Goal: Task Accomplishment & Management: Use online tool/utility

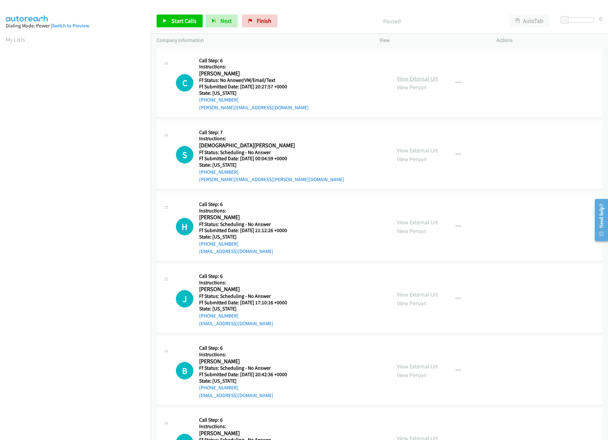
click at [419, 77] on link "View External Url" at bounding box center [417, 78] width 41 height 7
click at [415, 151] on link "View External Url" at bounding box center [417, 150] width 41 height 7
click at [448, 73] on div "View External Url View Person View External Url Email Schedule/Manage Callback …" at bounding box center [452, 82] width 123 height 57
click at [455, 79] on button "button" at bounding box center [458, 82] width 17 height 13
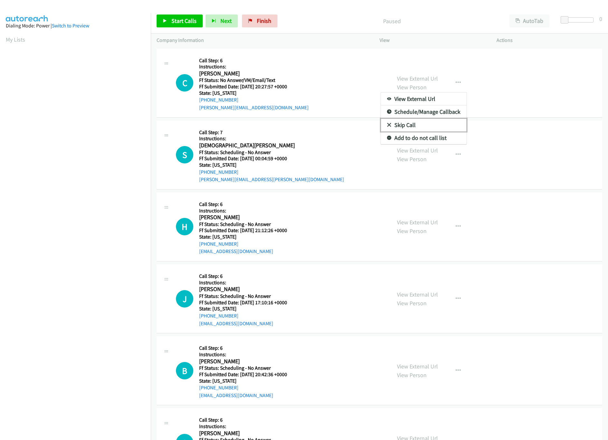
click at [409, 127] on link "Skip Call" at bounding box center [424, 125] width 86 height 13
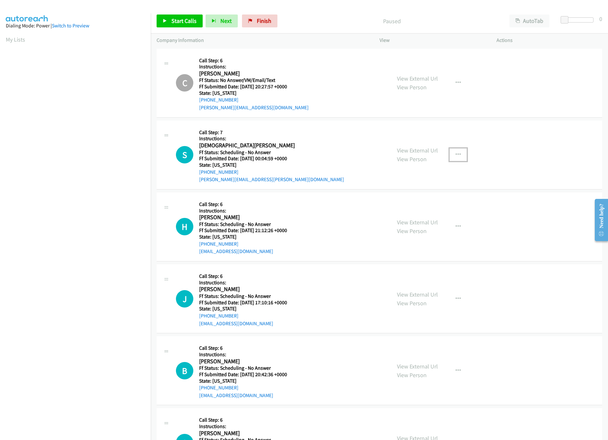
click at [458, 151] on button "button" at bounding box center [458, 154] width 17 height 13
click at [408, 193] on link "Skip Call" at bounding box center [424, 197] width 86 height 13
click at [411, 222] on link "View External Url" at bounding box center [417, 222] width 41 height 7
click at [459, 224] on button "button" at bounding box center [458, 226] width 17 height 13
click at [400, 268] on link "Skip Call" at bounding box center [424, 268] width 86 height 13
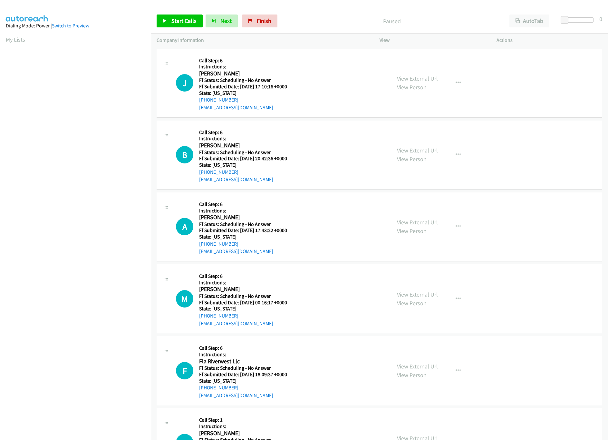
click at [433, 80] on link "View External Url" at bounding box center [417, 78] width 41 height 7
click at [411, 148] on link "View External Url" at bounding box center [417, 150] width 41 height 7
click at [456, 84] on icon "button" at bounding box center [458, 82] width 5 height 5
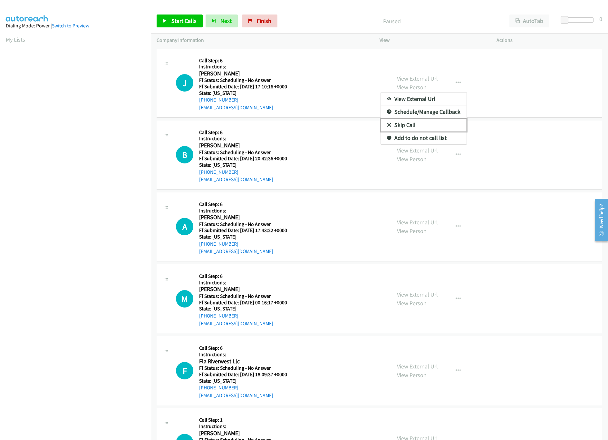
click at [405, 128] on link "Skip Call" at bounding box center [424, 125] width 86 height 13
click at [457, 159] on button "button" at bounding box center [458, 154] width 17 height 13
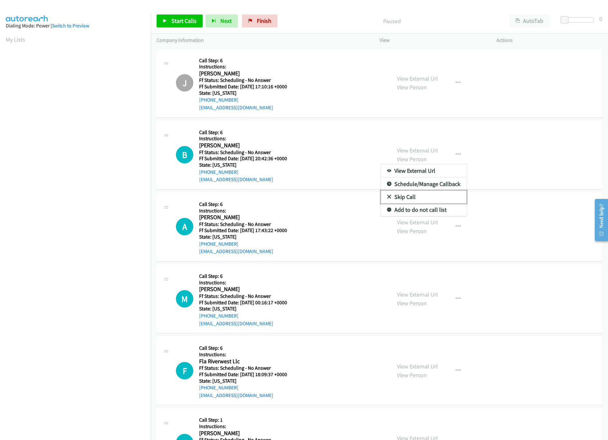
click at [421, 198] on link "Skip Call" at bounding box center [424, 197] width 86 height 13
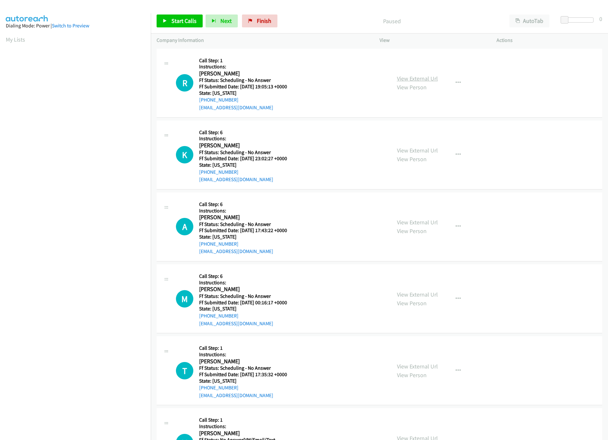
click at [429, 78] on link "View External Url" at bounding box center [417, 78] width 41 height 7
click at [260, 17] on span "Finish" at bounding box center [264, 20] width 15 height 7
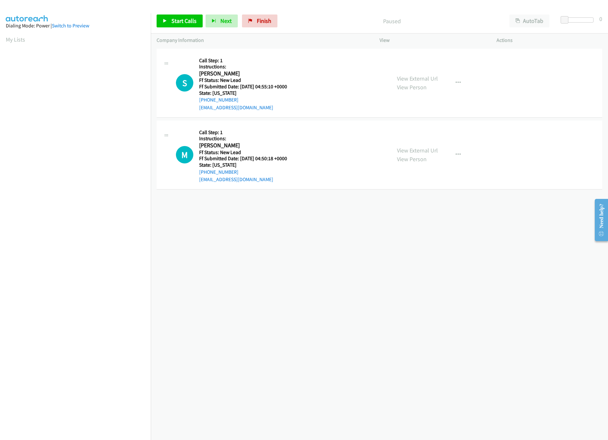
click at [410, 72] on div "View External Url View Person View External Url Email Schedule/Manage Callback …" at bounding box center [452, 82] width 123 height 57
click at [412, 75] on link "View External Url" at bounding box center [417, 78] width 41 height 7
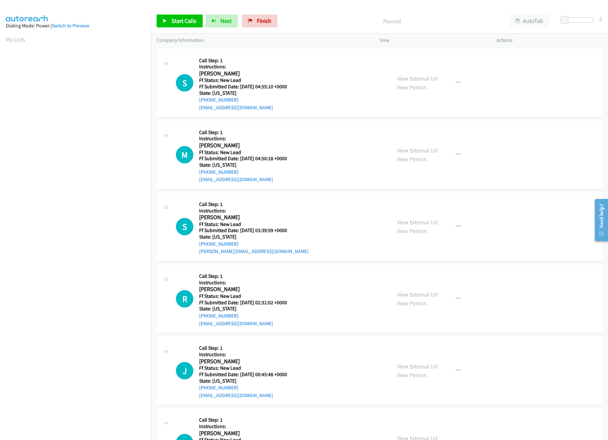
click at [400, 153] on link "View External Url" at bounding box center [417, 150] width 41 height 7
drag, startPoint x: 325, startPoint y: 172, endPoint x: 338, endPoint y: 63, distance: 109.4
click at [332, 138] on div "M Callback Scheduled Call Step: 1 Instructions: Ma Lia Santos America/Chicago F…" at bounding box center [281, 154] width 210 height 57
click at [431, 220] on link "View External Url" at bounding box center [417, 222] width 41 height 7
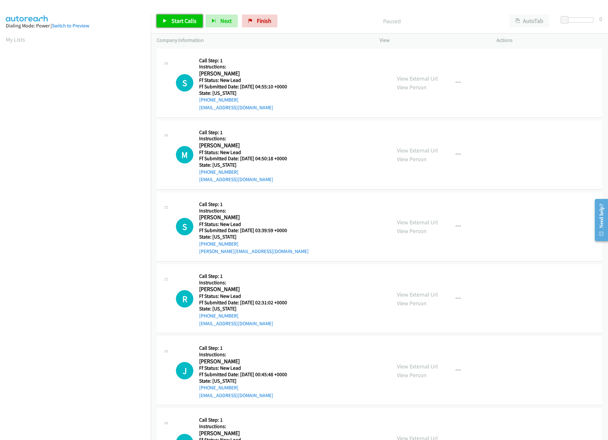
click at [187, 22] on span "Start Calls" at bounding box center [184, 20] width 25 height 7
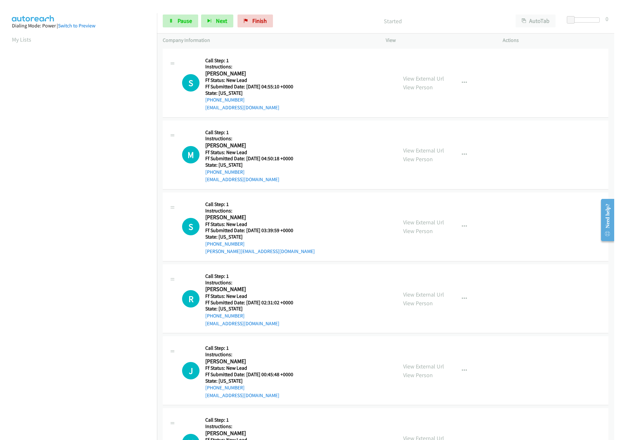
scroll to position [0, 2]
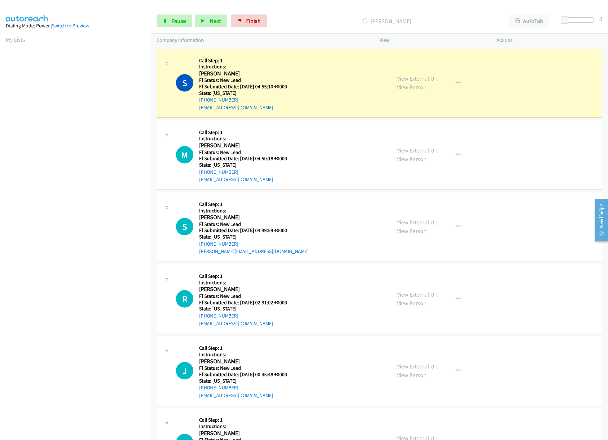
click at [579, 22] on div at bounding box center [578, 22] width 41 height 10
click at [579, 21] on div at bounding box center [579, 19] width 30 height 5
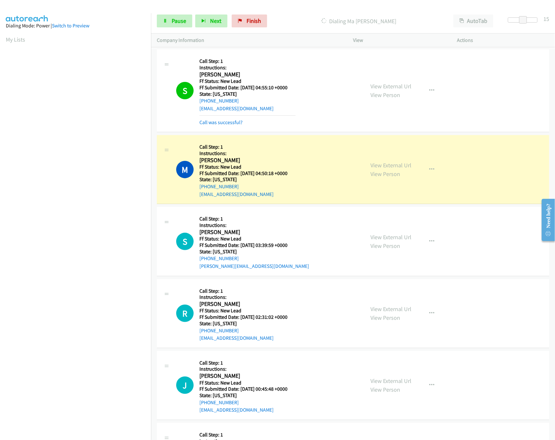
click at [541, 17] on div "Start Calls Pause Next Finish Dialing Ma Lia Santos AutoTab AutoTab 15" at bounding box center [353, 21] width 404 height 25
click at [537, 17] on div at bounding box center [522, 22] width 41 height 10
click at [535, 18] on div at bounding box center [523, 19] width 30 height 5
click at [392, 309] on link "View External Url" at bounding box center [390, 308] width 41 height 7
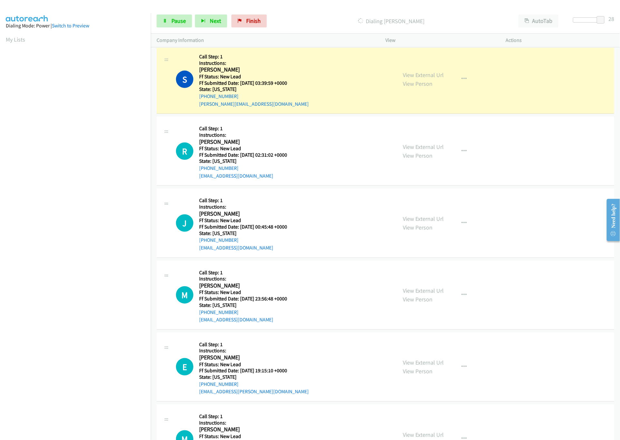
scroll to position [193, 0]
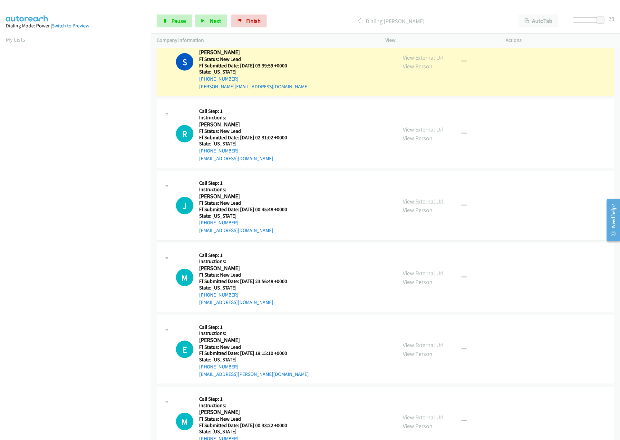
click at [439, 200] on link "View External Url" at bounding box center [423, 201] width 41 height 7
click at [429, 275] on link "View External Url" at bounding box center [423, 273] width 41 height 7
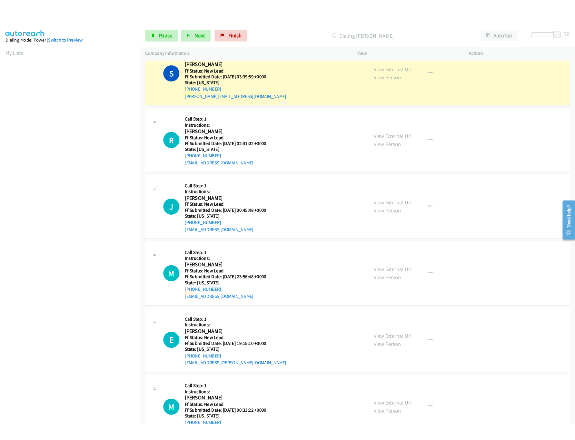
scroll to position [129, 0]
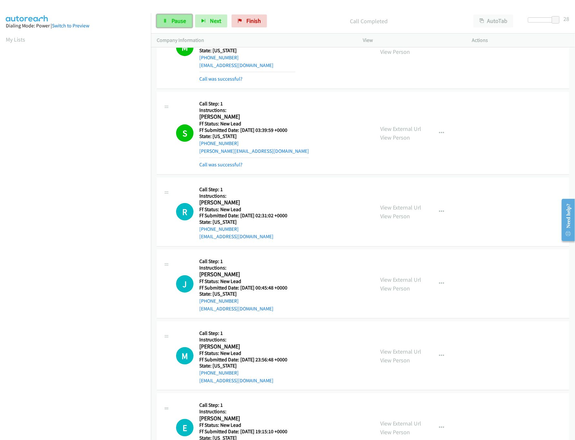
click at [170, 18] on link "Pause" at bounding box center [174, 21] width 35 height 13
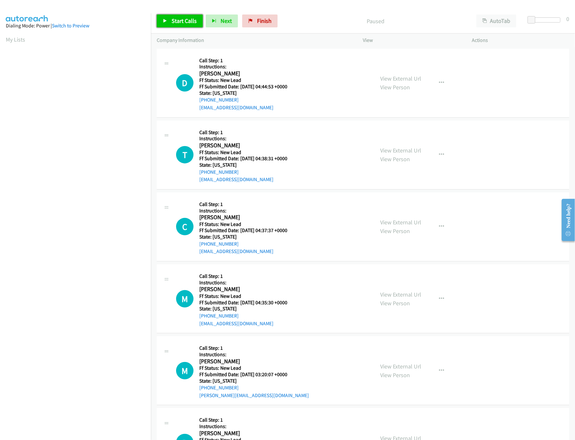
click at [175, 25] on link "Start Calls" at bounding box center [180, 21] width 46 height 13
click at [175, 25] on link "Pause" at bounding box center [174, 21] width 35 height 13
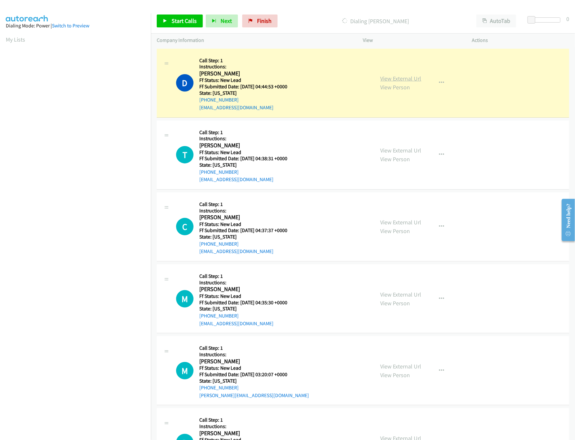
click at [391, 77] on link "View External Url" at bounding box center [400, 78] width 41 height 7
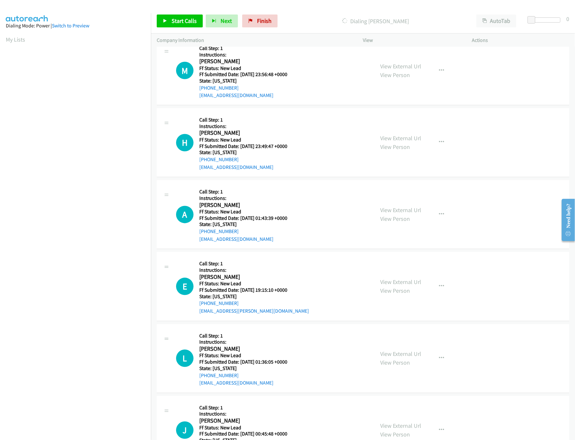
scroll to position [580, 0]
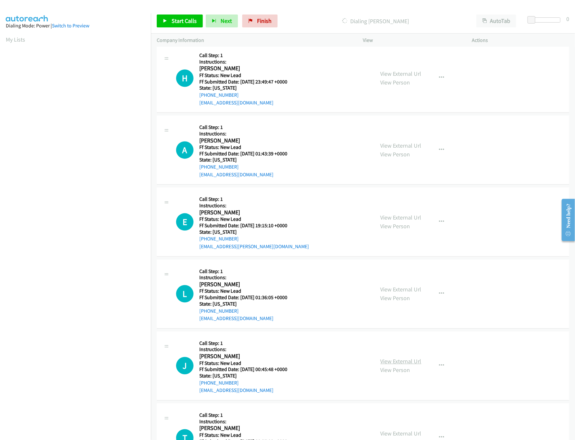
click at [391, 364] on link "View External Url" at bounding box center [400, 361] width 41 height 7
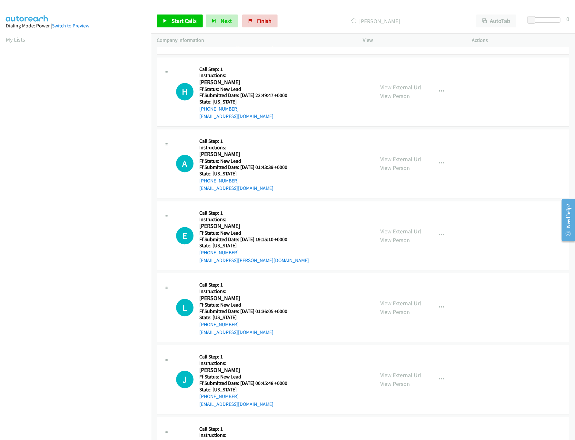
scroll to position [594, 0]
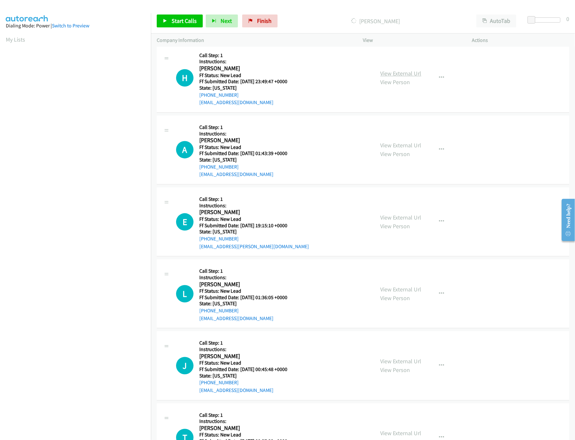
click at [383, 76] on link "View External Url" at bounding box center [400, 73] width 41 height 7
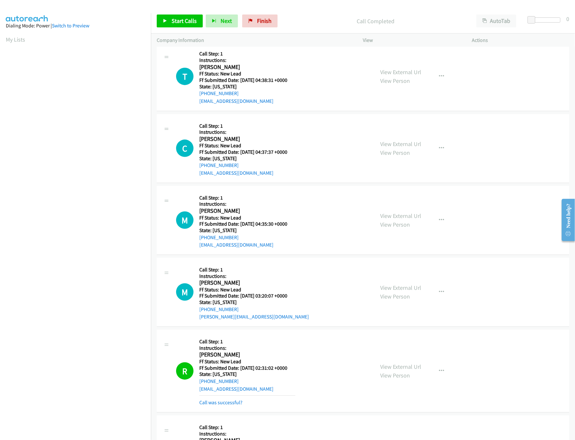
scroll to position [0, 0]
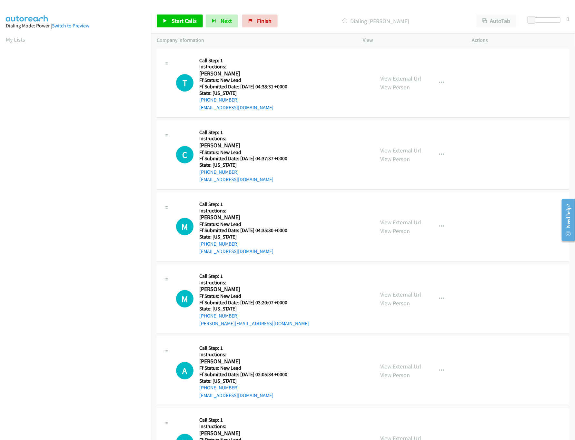
click at [388, 80] on link "View External Url" at bounding box center [400, 78] width 41 height 7
click at [166, 15] on link "Start Calls" at bounding box center [180, 21] width 46 height 13
click at [395, 153] on link "View External Url" at bounding box center [400, 150] width 41 height 7
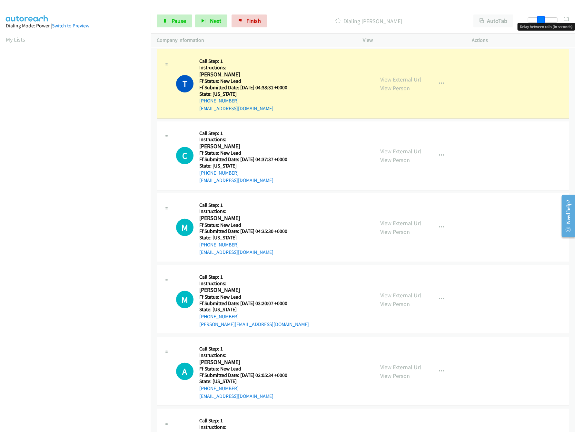
drag, startPoint x: 532, startPoint y: 20, endPoint x: 546, endPoint y: 20, distance: 13.2
click at [545, 20] on span at bounding box center [541, 20] width 8 height 8
click at [409, 226] on link "View External Url" at bounding box center [400, 223] width 41 height 7
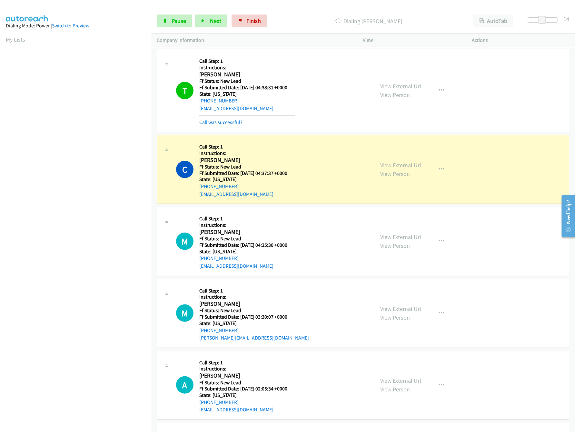
click at [418, 310] on div "View External Url View Person View External Url Email Schedule/Manage Callback …" at bounding box center [432, 313] width 115 height 57
click at [413, 310] on link "View External Url" at bounding box center [400, 308] width 41 height 7
click at [540, 22] on span at bounding box center [538, 20] width 8 height 8
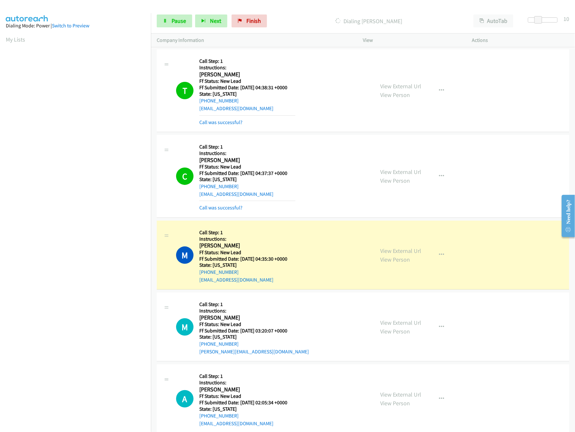
scroll to position [129, 0]
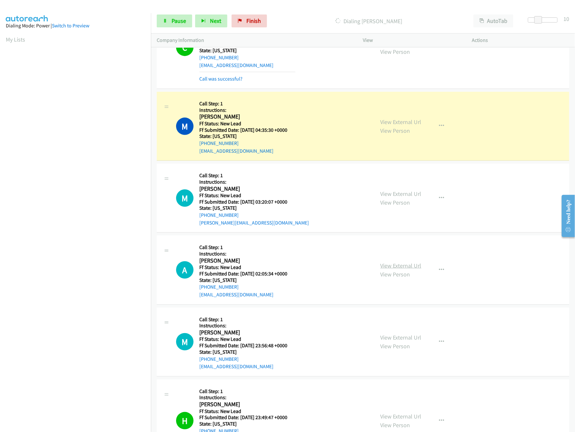
click at [401, 269] on link "View External Url" at bounding box center [400, 265] width 41 height 7
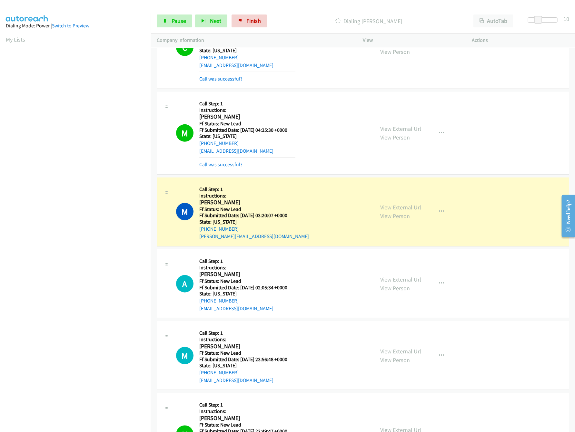
scroll to position [322, 0]
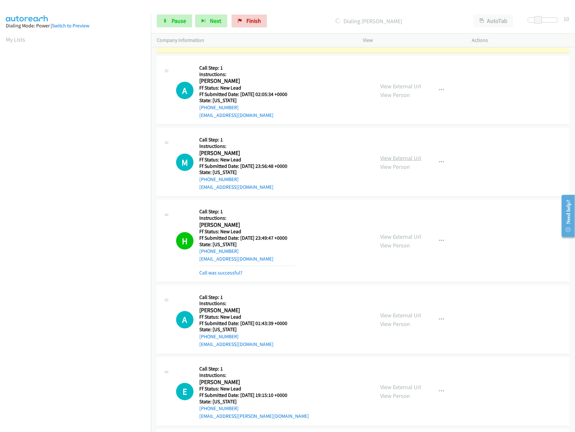
click at [415, 156] on link "View External Url" at bounding box center [400, 157] width 41 height 7
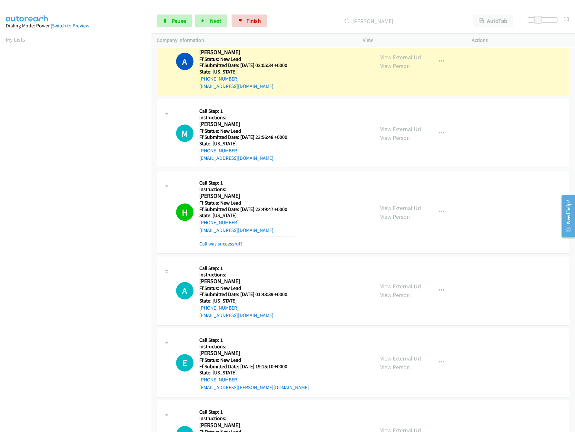
scroll to position [387, 0]
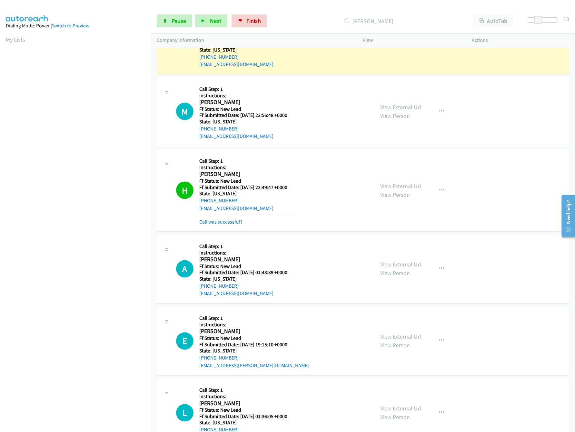
click at [410, 272] on div "View External Url View Person" at bounding box center [400, 269] width 41 height 17
click at [410, 269] on link "View External Url" at bounding box center [400, 264] width 41 height 7
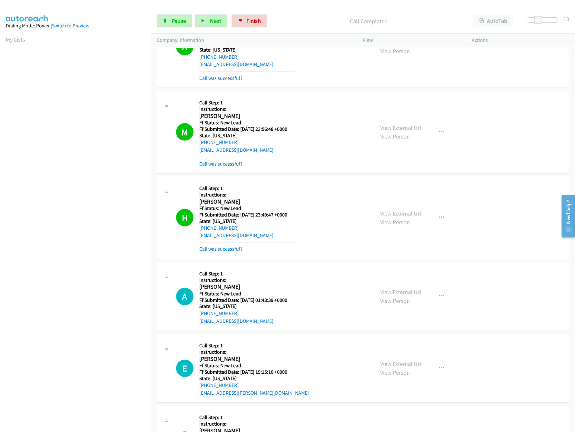
scroll to position [322, 0]
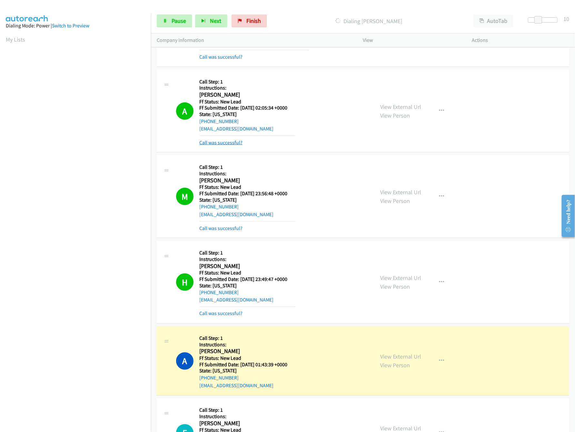
click at [228, 143] on link "Call was successful?" at bounding box center [220, 143] width 43 height 6
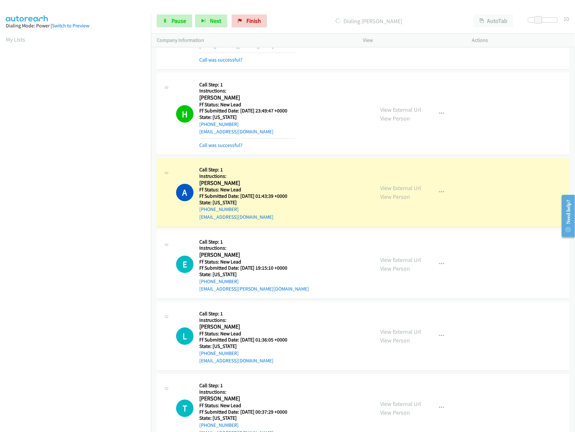
scroll to position [516, 0]
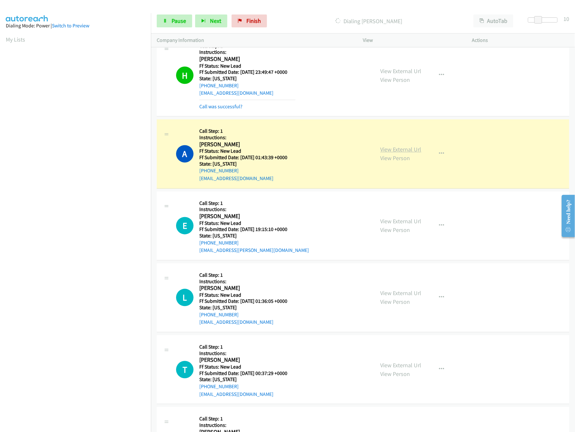
click at [401, 150] on link "View External Url" at bounding box center [400, 149] width 41 height 7
click at [412, 225] on link "View External Url" at bounding box center [400, 221] width 41 height 7
click at [402, 300] on div "View External Url View Person" at bounding box center [400, 297] width 41 height 17
click at [402, 294] on link "View External Url" at bounding box center [400, 293] width 41 height 7
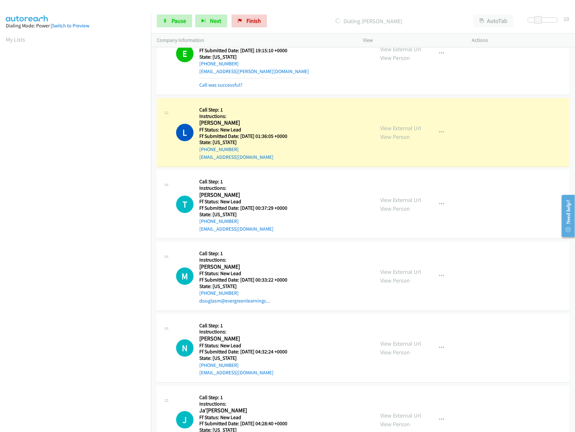
scroll to position [709, 0]
click at [404, 201] on link "View External Url" at bounding box center [400, 199] width 41 height 7
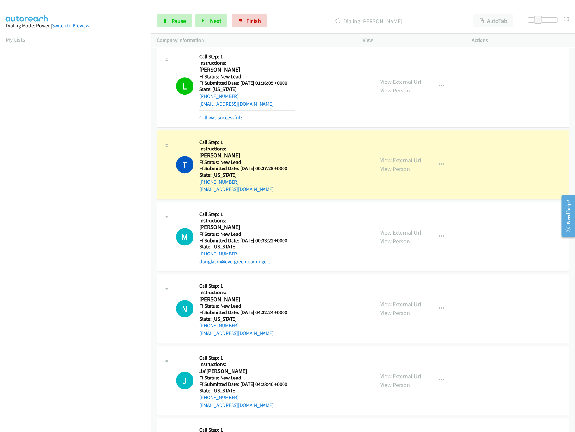
scroll to position [838, 0]
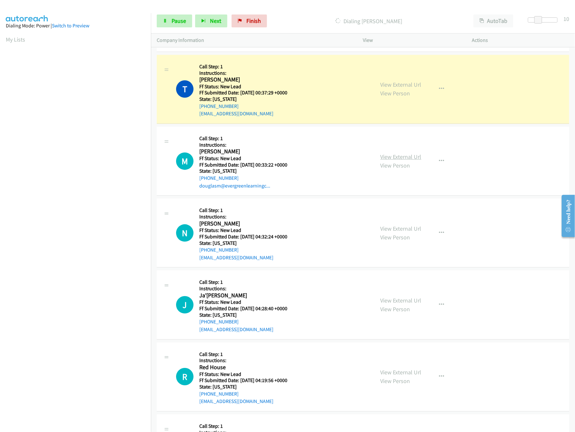
click at [413, 161] on link "View External Url" at bounding box center [400, 156] width 41 height 7
click at [384, 232] on link "View External Url" at bounding box center [400, 228] width 41 height 7
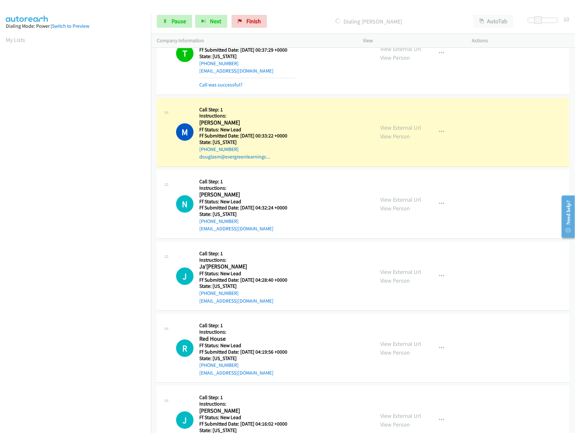
scroll to position [903, 0]
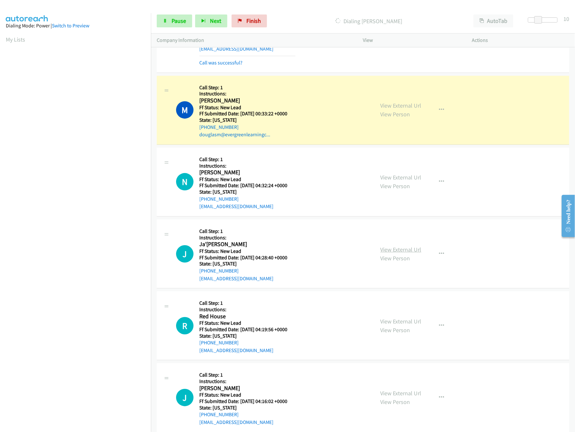
click at [394, 251] on link "View External Url" at bounding box center [400, 249] width 41 height 7
click at [538, 21] on span at bounding box center [538, 20] width 8 height 8
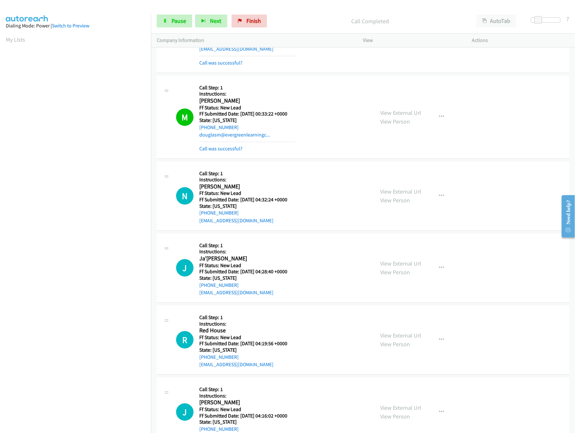
scroll to position [967, 0]
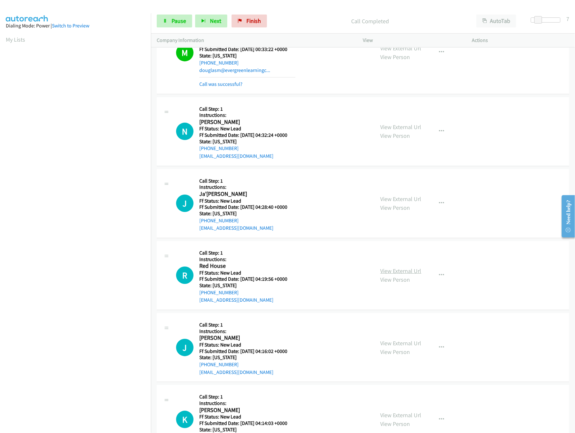
click at [396, 274] on link "View External Url" at bounding box center [400, 270] width 41 height 7
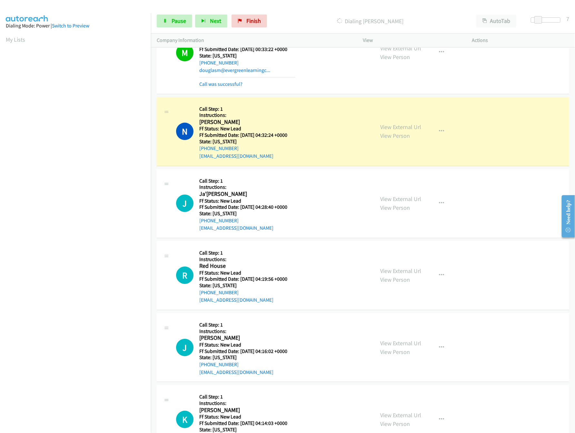
scroll to position [1031, 0]
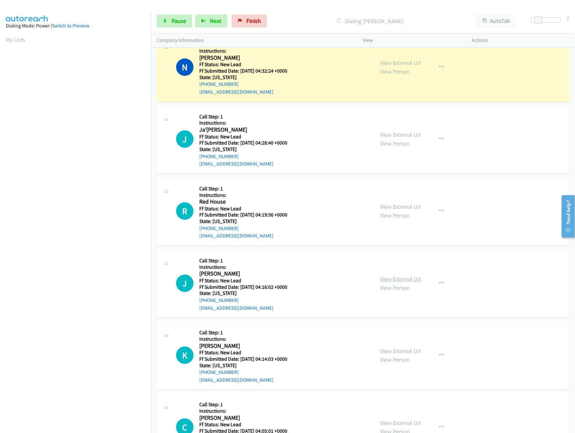
click at [393, 280] on link "View External Url" at bounding box center [400, 278] width 41 height 7
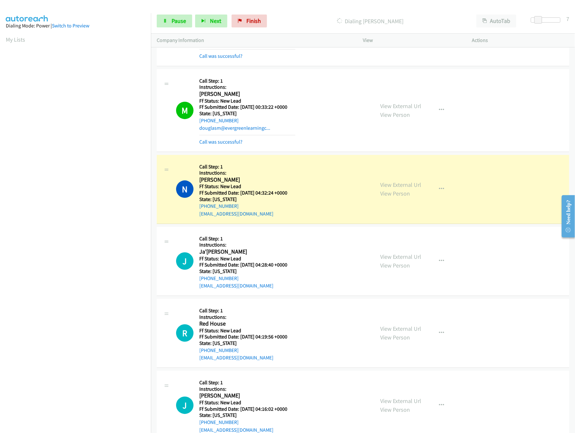
scroll to position [903, 0]
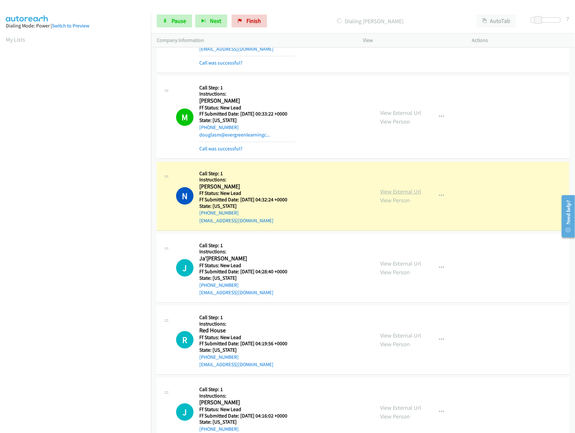
click at [384, 192] on link "View External Url" at bounding box center [400, 191] width 41 height 7
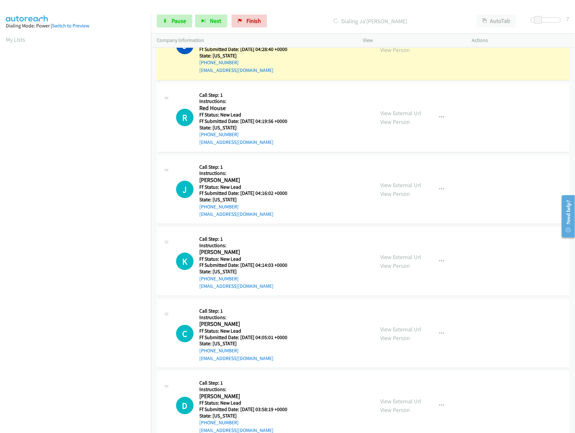
scroll to position [1161, 0]
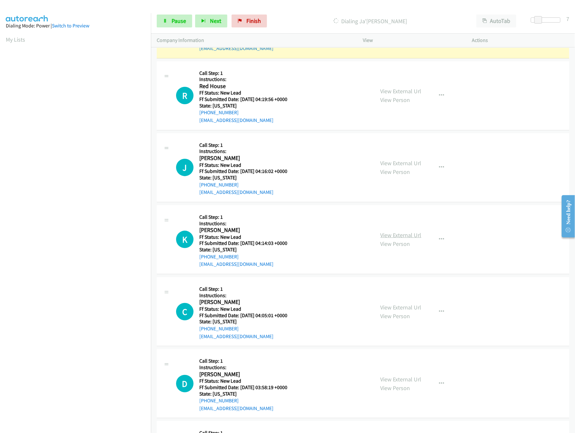
click at [399, 239] on link "View External Url" at bounding box center [400, 234] width 41 height 7
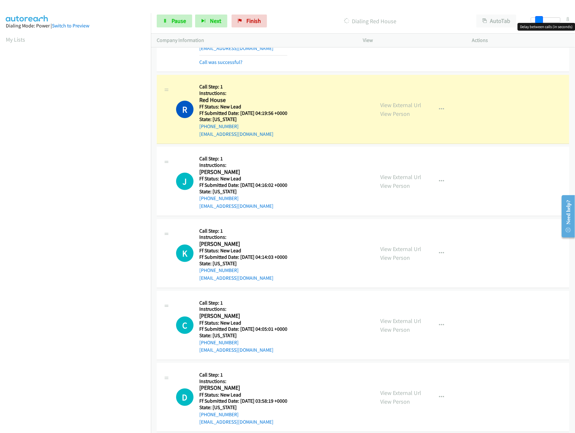
click at [539, 20] on span at bounding box center [539, 20] width 8 height 8
click at [537, 20] on span at bounding box center [537, 20] width 8 height 8
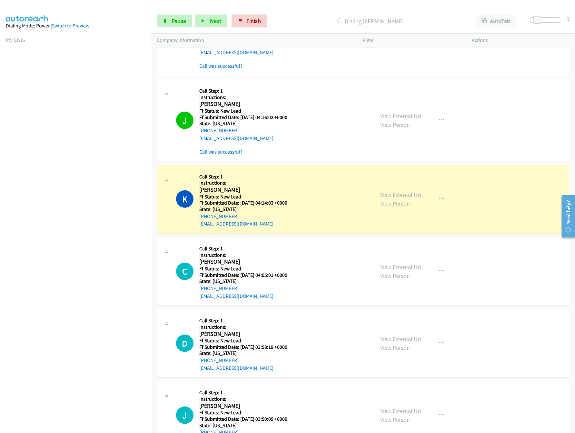
scroll to position [1354, 0]
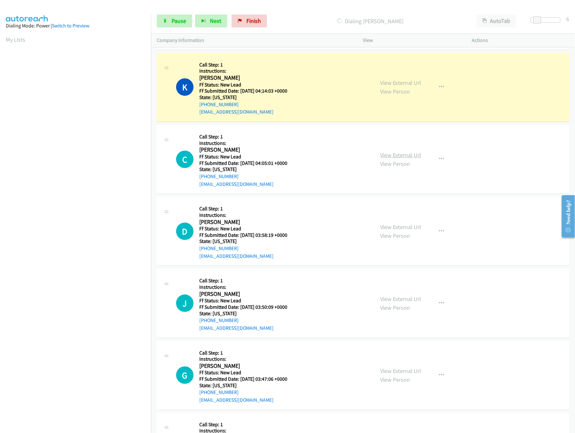
click at [391, 158] on link "View External Url" at bounding box center [400, 154] width 41 height 7
drag, startPoint x: 535, startPoint y: 19, endPoint x: 539, endPoint y: 36, distance: 17.2
click at [549, 24] on body "Start Calls Pause Next Finish Dialing Keneret Zaken AutoTab AutoTab 19 Company …" at bounding box center [287, 15] width 575 height 31
click at [180, 23] on span "Pause" at bounding box center [179, 20] width 15 height 7
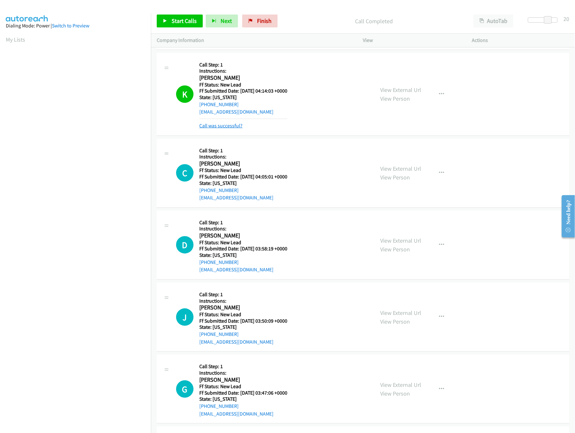
click at [234, 129] on link "Call was successful?" at bounding box center [220, 126] width 43 height 6
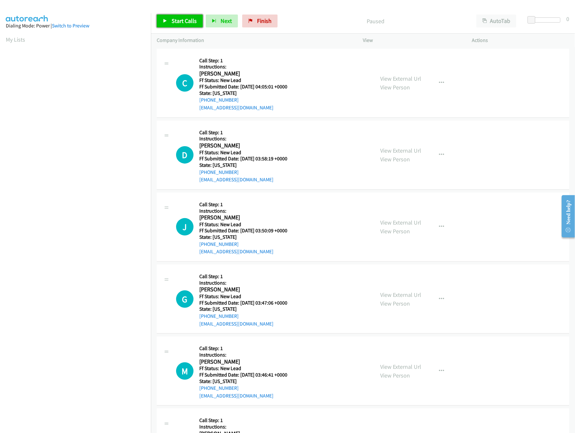
click at [181, 21] on span "Start Calls" at bounding box center [184, 20] width 25 height 7
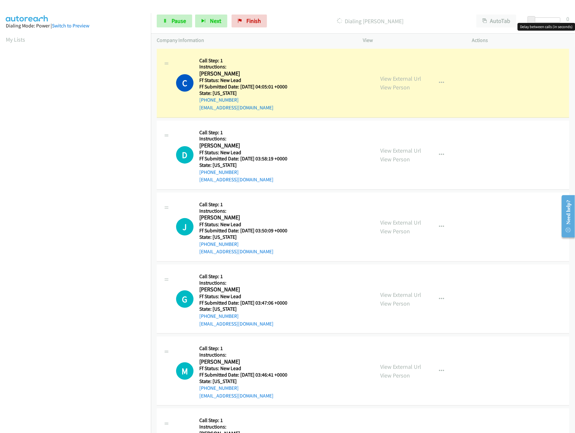
drag, startPoint x: 532, startPoint y: 20, endPoint x: 578, endPoint y: 12, distance: 46.6
click at [575, 12] on html "Start Calls Pause Next Finish Dialing [PERSON_NAME] AutoTab AutoTab 0 Company I…" at bounding box center [287, 15] width 575 height 31
click at [402, 150] on link "View External Url" at bounding box center [400, 150] width 41 height 7
click at [416, 221] on link "View External Url" at bounding box center [400, 222] width 41 height 7
click at [553, 20] on div at bounding box center [543, 19] width 30 height 5
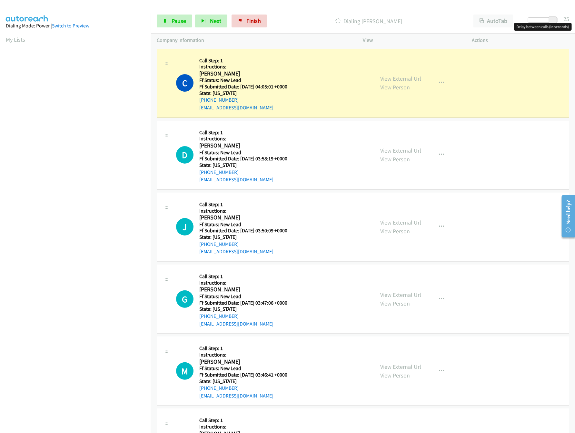
click at [545, 22] on div at bounding box center [543, 19] width 30 height 5
click at [537, 19] on div at bounding box center [546, 19] width 30 height 5
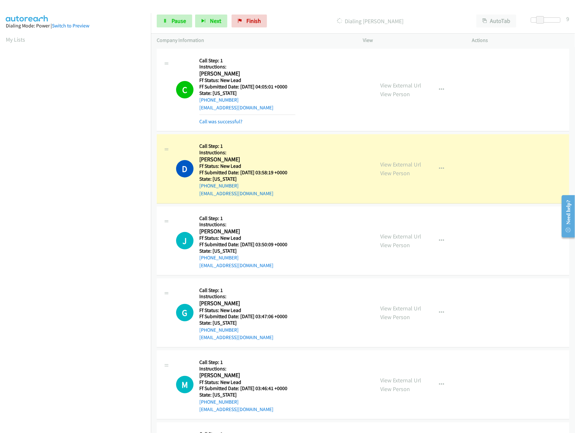
click at [405, 303] on div "View External Url View Person View External Url Email Schedule/Manage Callback …" at bounding box center [432, 312] width 115 height 57
click at [412, 309] on link "View External Url" at bounding box center [400, 307] width 41 height 7
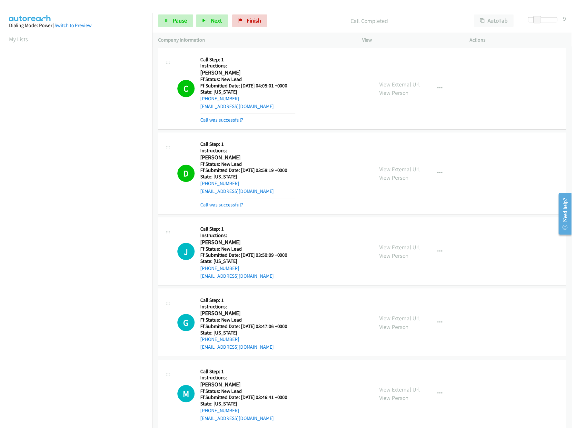
scroll to position [129, 0]
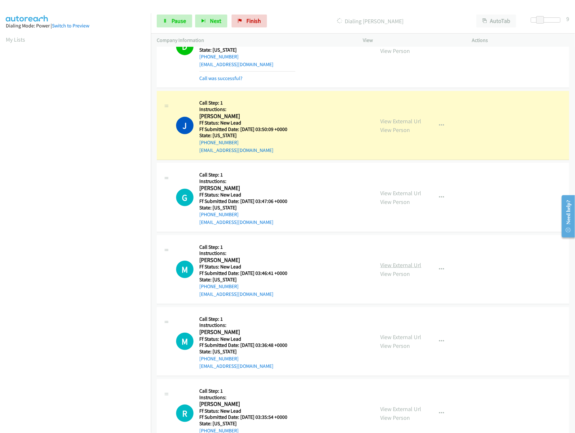
click at [403, 262] on link "View External Url" at bounding box center [400, 264] width 41 height 7
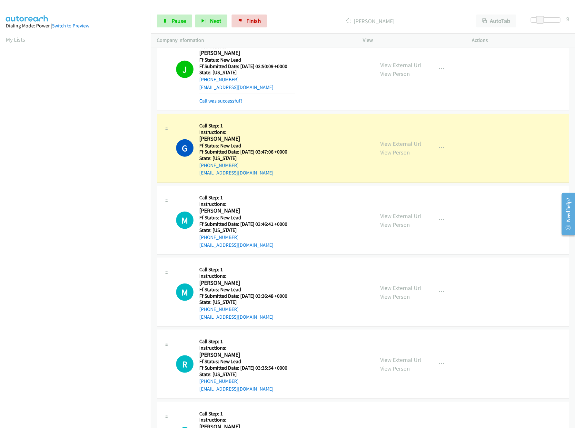
scroll to position [322, 0]
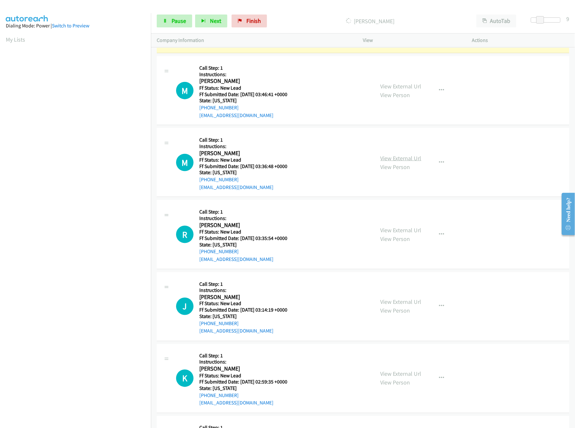
click at [399, 160] on link "View External Url" at bounding box center [400, 157] width 41 height 7
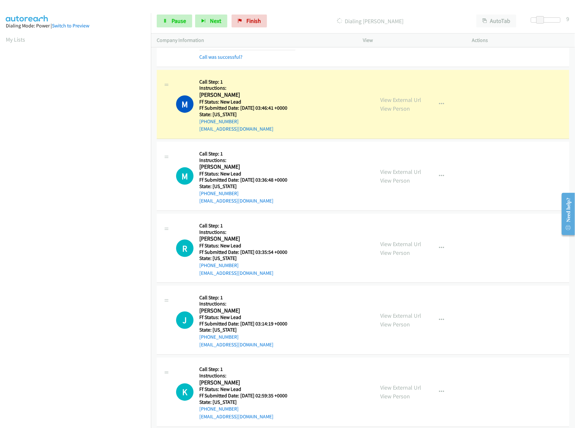
scroll to position [387, 0]
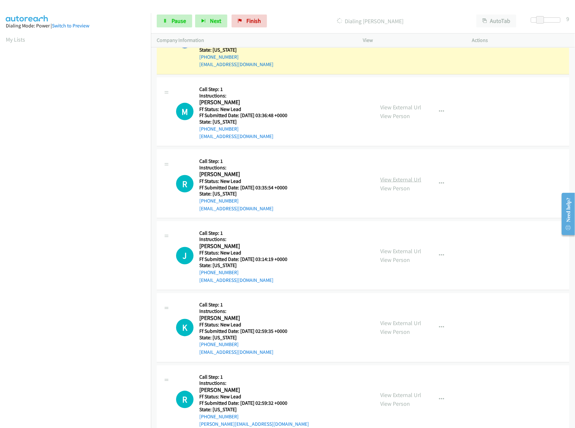
click at [403, 180] on link "View External Url" at bounding box center [400, 179] width 41 height 7
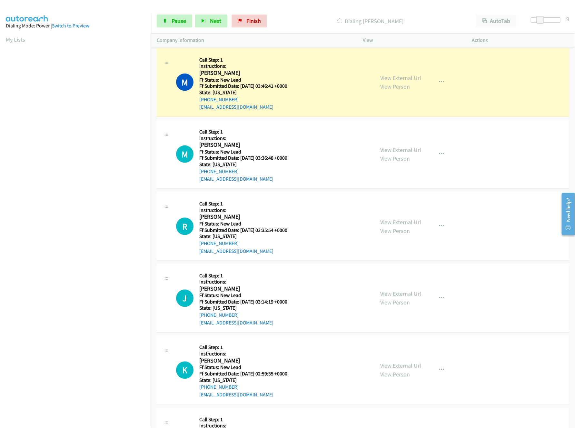
scroll to position [322, 0]
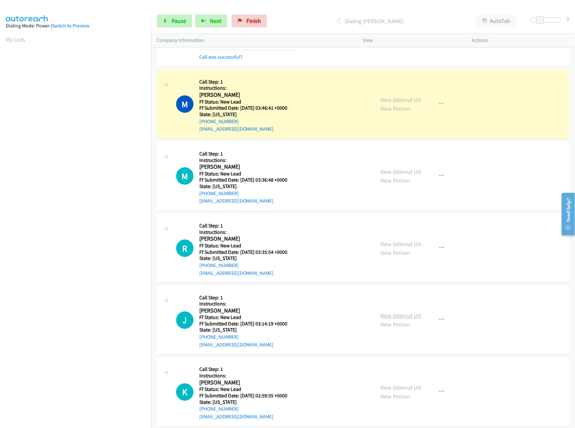
click at [398, 316] on link "View External Url" at bounding box center [400, 315] width 41 height 7
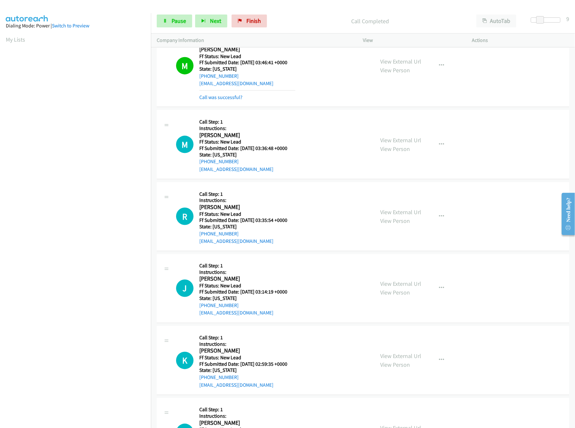
scroll to position [387, 0]
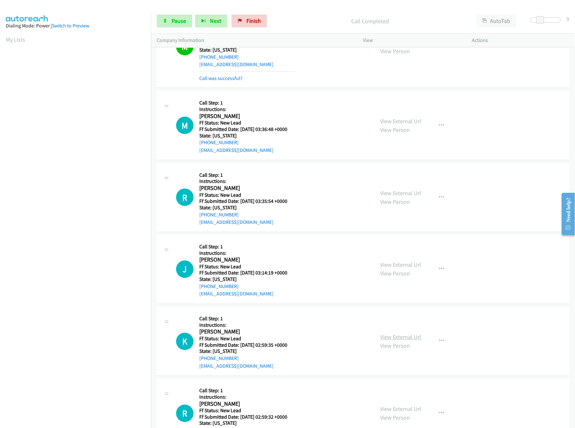
click at [386, 340] on link "View External Url" at bounding box center [400, 336] width 41 height 7
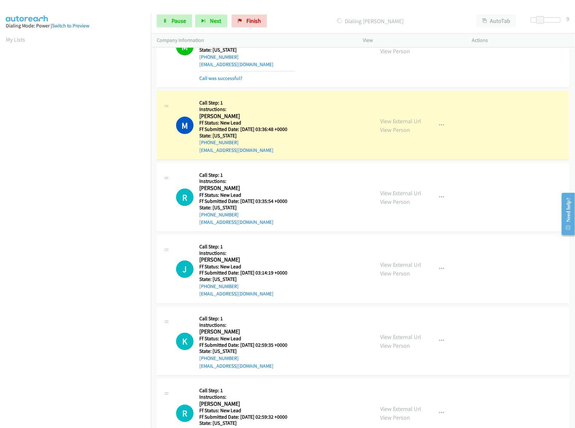
click at [177, 11] on div "Start Calls Pause Next Finish Dialing [PERSON_NAME] AutoTab AutoTab 9" at bounding box center [363, 21] width 424 height 25
click at [173, 18] on span "Pause" at bounding box center [179, 20] width 15 height 7
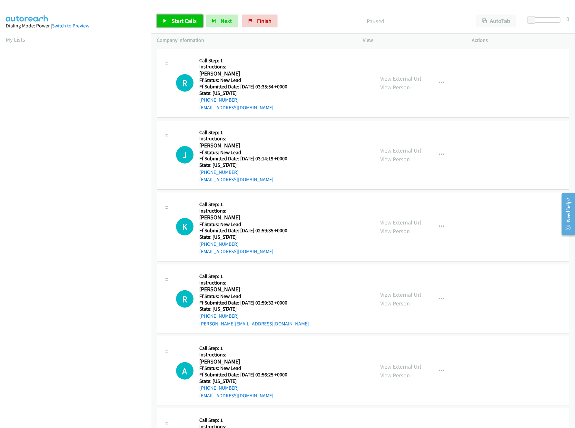
click at [187, 20] on span "Start Calls" at bounding box center [184, 20] width 25 height 7
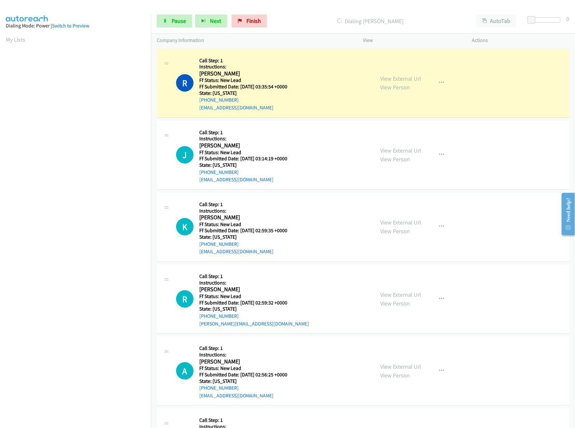
click at [322, 15] on div "Dialing Rodrigo Campos" at bounding box center [370, 21] width 201 height 13
click at [393, 296] on link "View External Url" at bounding box center [400, 294] width 41 height 7
click at [395, 367] on link "View External Url" at bounding box center [400, 366] width 41 height 7
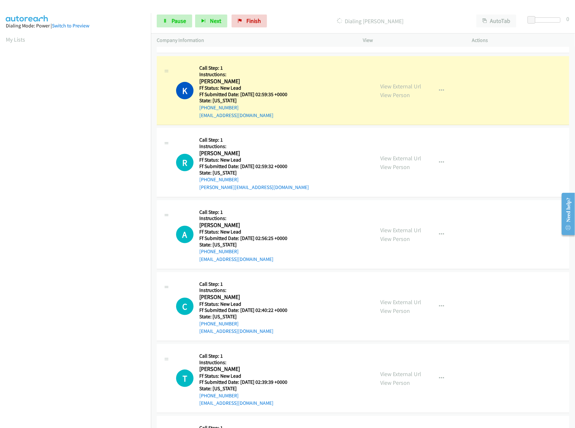
scroll to position [193, 0]
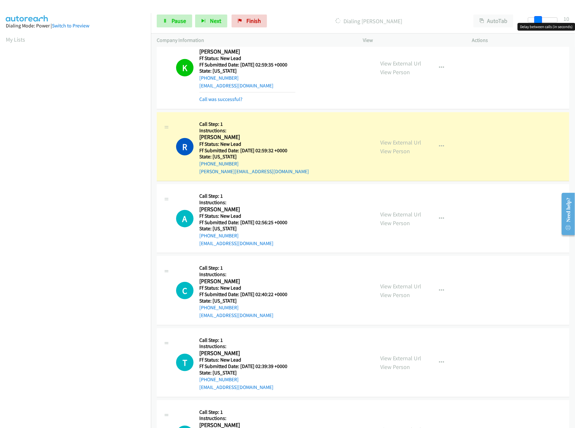
drag, startPoint x: 534, startPoint y: 17, endPoint x: 543, endPoint y: 16, distance: 9.1
click at [543, 16] on div "Start Calls Pause Next Finish Dialing Rodney Wills AutoTab AutoTab 10" at bounding box center [363, 21] width 424 height 25
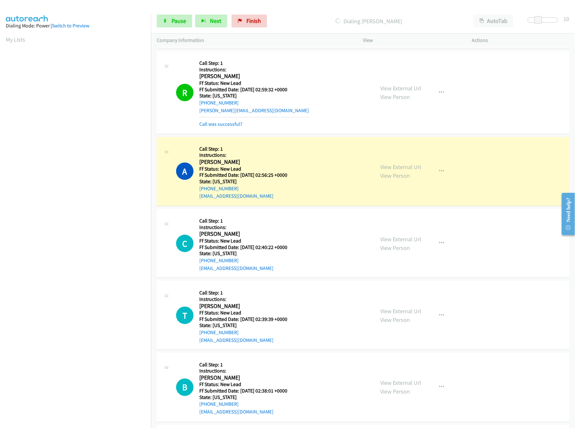
scroll to position [322, 0]
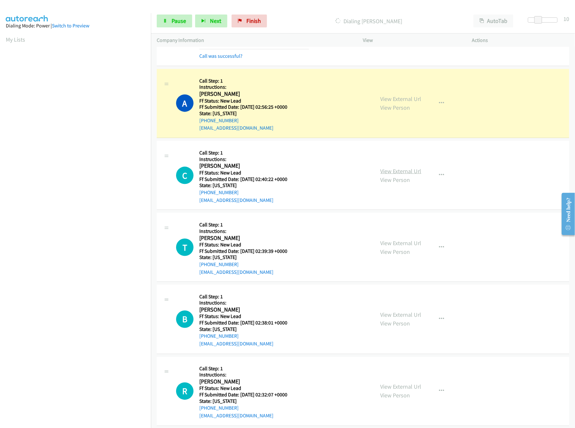
click at [397, 172] on link "View External Url" at bounding box center [400, 170] width 41 height 7
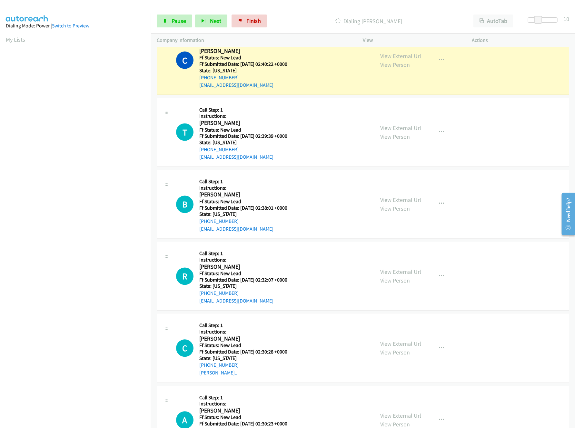
scroll to position [516, 0]
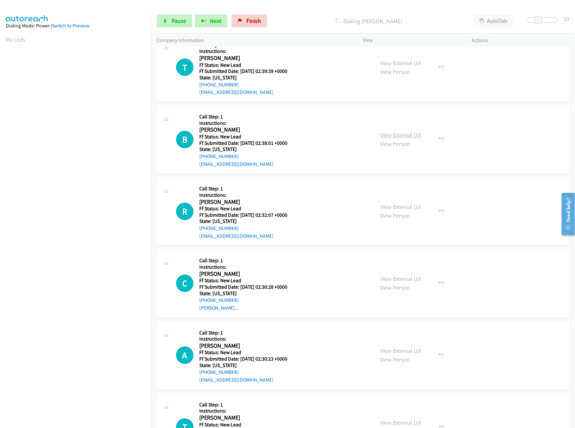
click at [409, 134] on link "View External Url" at bounding box center [400, 135] width 41 height 7
click at [409, 63] on link "View External Url" at bounding box center [400, 62] width 41 height 7
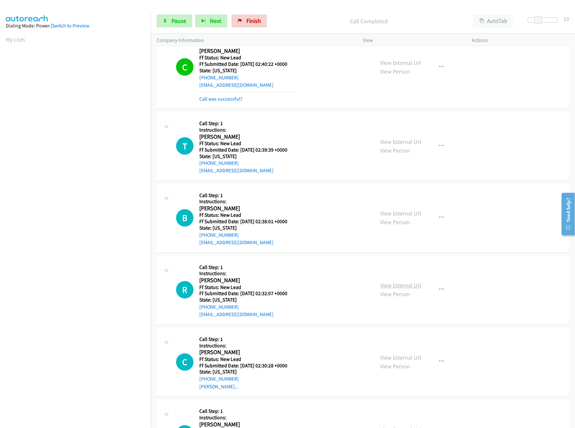
click at [397, 289] on link "View External Url" at bounding box center [400, 285] width 41 height 7
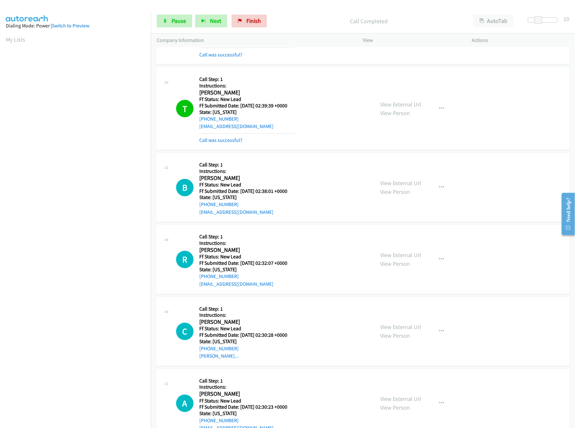
scroll to position [516, 0]
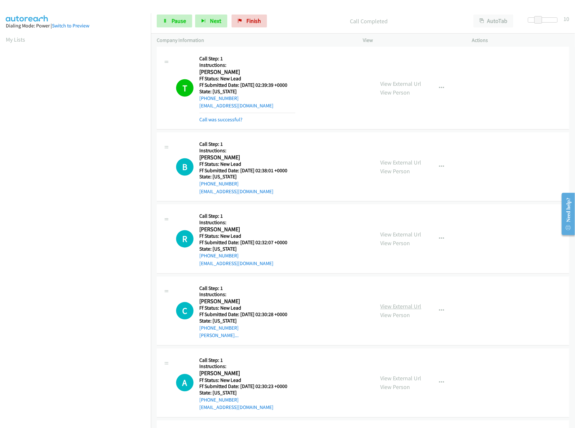
click at [399, 309] on link "View External Url" at bounding box center [400, 306] width 41 height 7
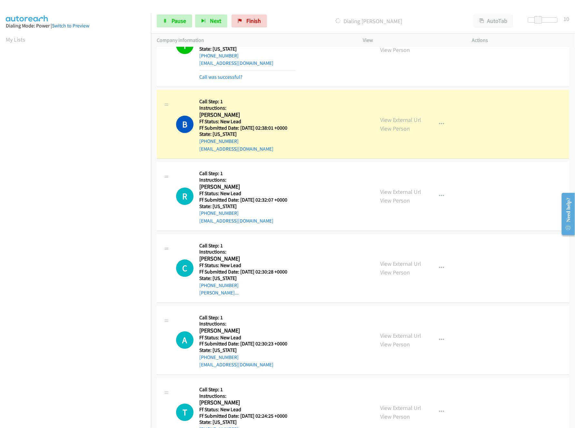
scroll to position [580, 0]
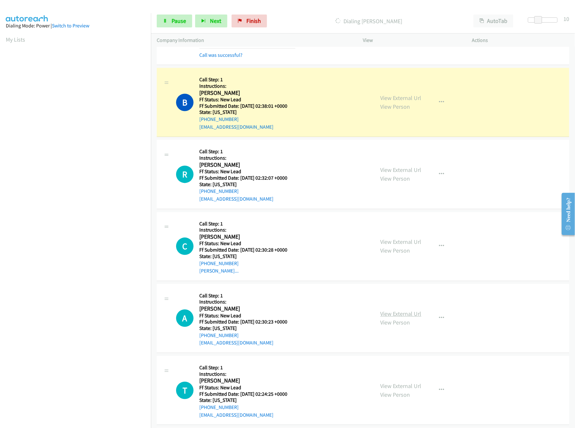
click at [402, 318] on link "View External Url" at bounding box center [400, 313] width 41 height 7
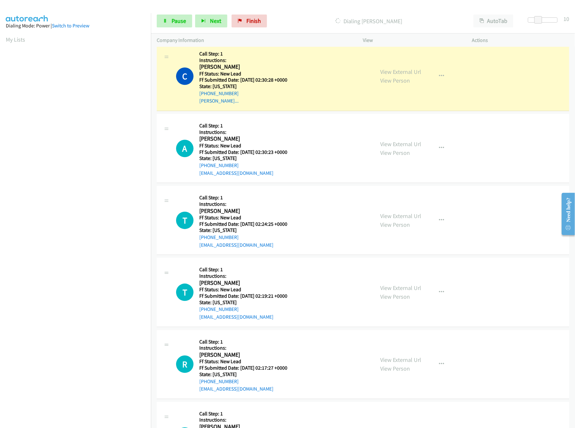
scroll to position [838, 0]
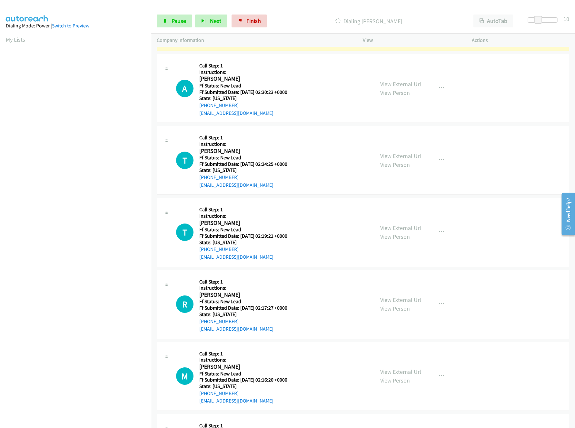
click at [404, 151] on div "View External Url View Person View External Url Email Schedule/Manage Callback …" at bounding box center [432, 160] width 115 height 57
click at [404, 159] on link "View External Url" at bounding box center [400, 155] width 41 height 7
click at [182, 20] on span "Pause" at bounding box center [179, 20] width 15 height 7
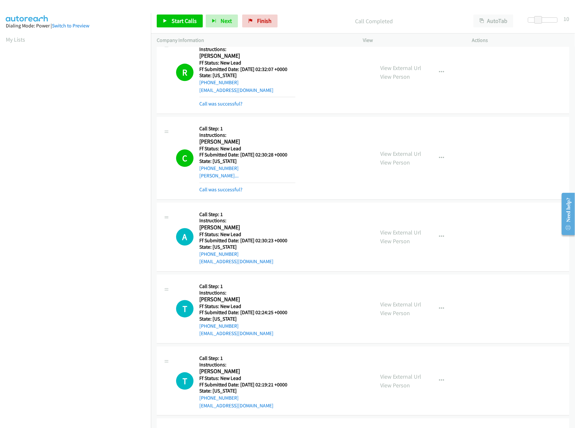
scroll to position [774, 0]
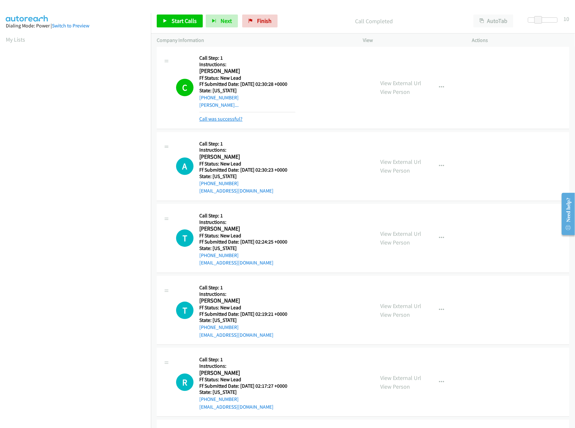
click at [227, 122] on link "Call was successful?" at bounding box center [220, 119] width 43 height 6
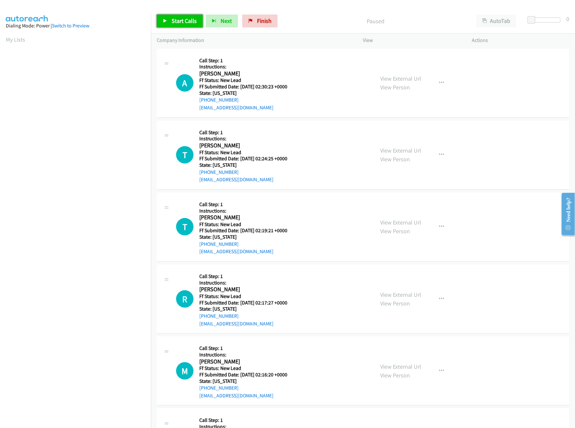
click at [182, 21] on span "Start Calls" at bounding box center [184, 20] width 25 height 7
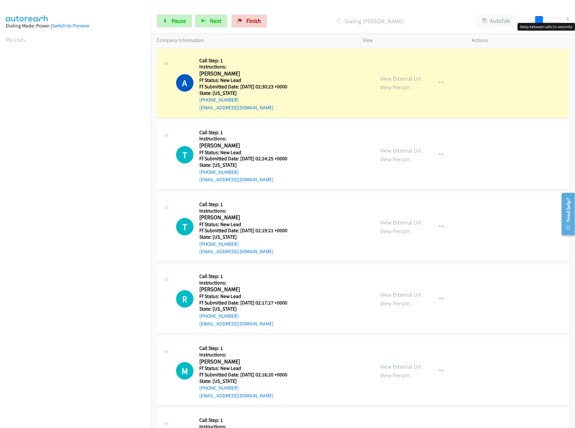
drag, startPoint x: 532, startPoint y: 19, endPoint x: 540, endPoint y: 19, distance: 8.1
click at [540, 19] on span at bounding box center [539, 20] width 8 height 8
click at [389, 222] on link "View External Url" at bounding box center [400, 222] width 41 height 7
click at [402, 293] on link "View External Url" at bounding box center [400, 294] width 41 height 7
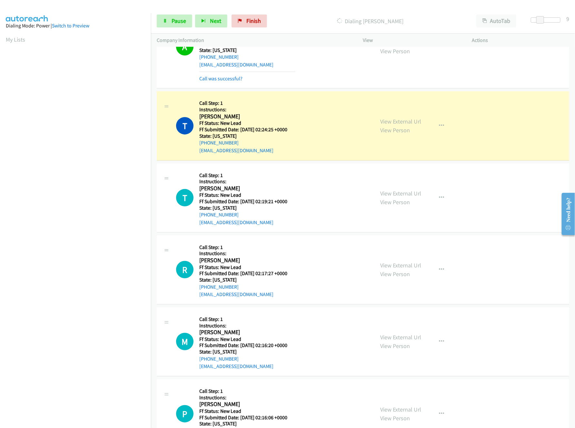
scroll to position [64, 0]
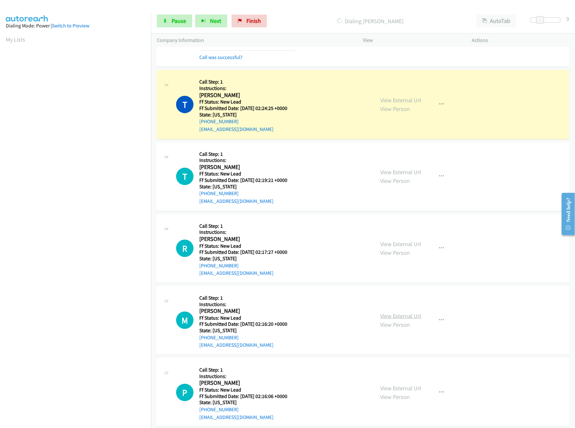
click at [396, 315] on link "View External Url" at bounding box center [400, 315] width 41 height 7
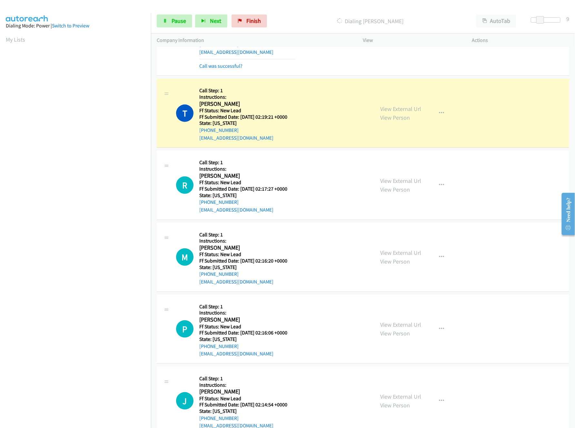
scroll to position [193, 0]
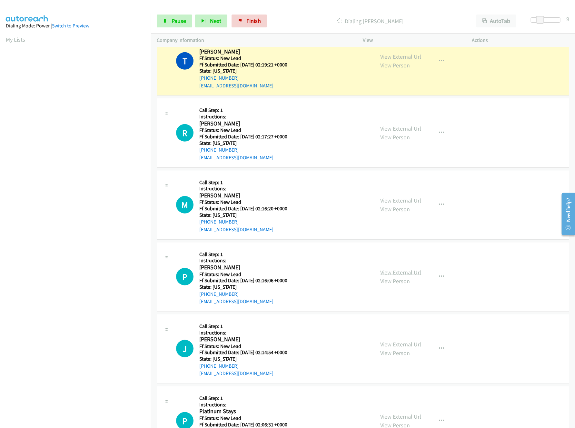
click at [392, 274] on link "View External Url" at bounding box center [400, 272] width 41 height 7
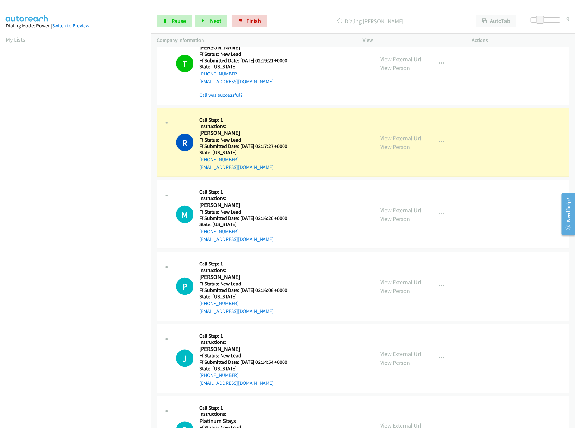
scroll to position [258, 0]
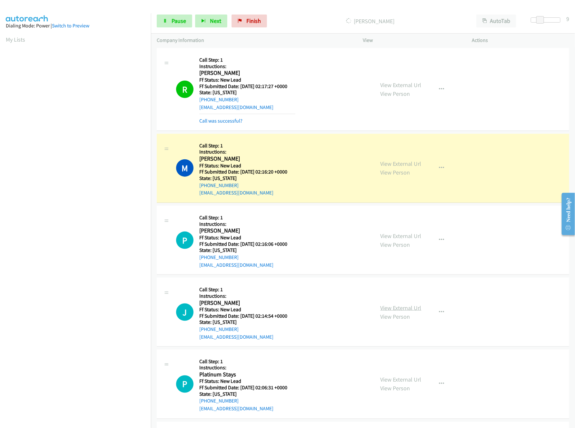
click at [401, 307] on link "View External Url" at bounding box center [400, 307] width 41 height 7
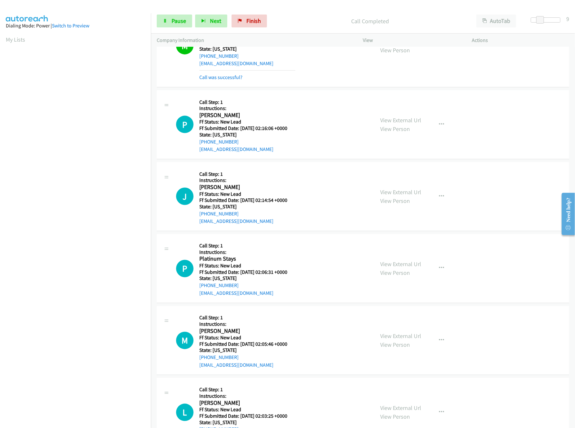
scroll to position [394, 0]
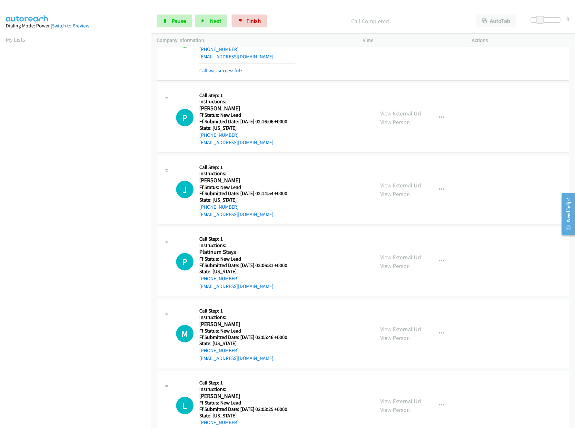
click at [403, 261] on link "View External Url" at bounding box center [400, 257] width 41 height 7
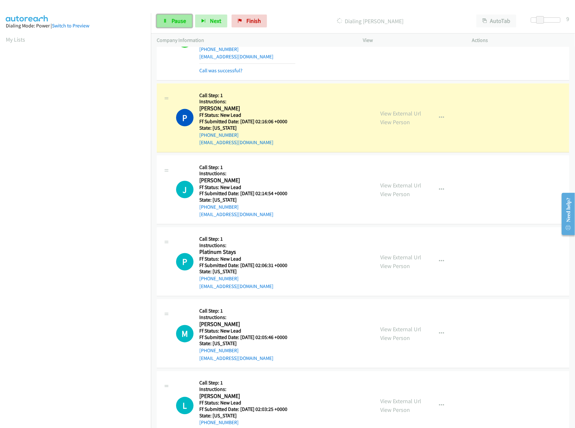
click at [188, 22] on link "Pause" at bounding box center [174, 21] width 35 height 13
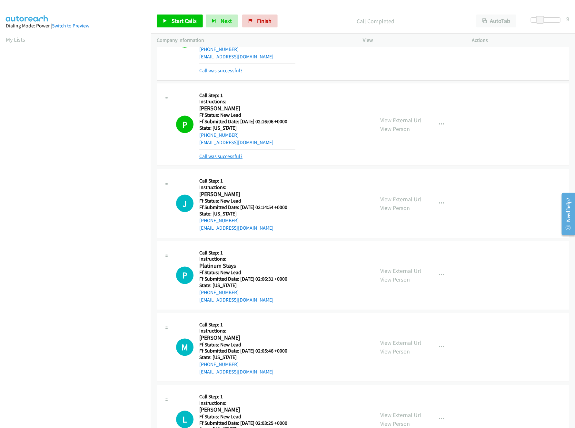
click at [218, 158] on link "Call was successful?" at bounding box center [220, 156] width 43 height 6
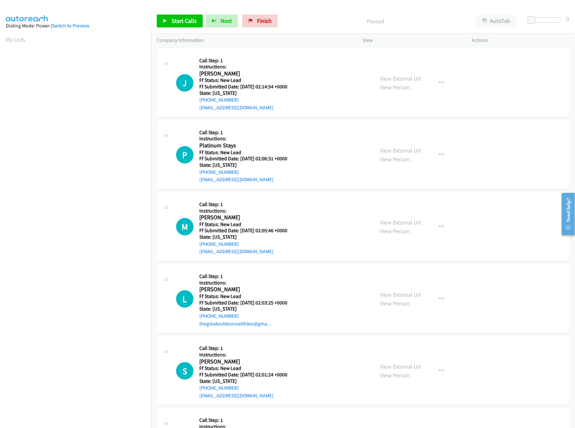
click at [172, 14] on div "Start Calls Pause Next Finish Paused AutoTab AutoTab 0" at bounding box center [363, 21] width 424 height 25
click at [172, 18] on span "Start Calls" at bounding box center [184, 20] width 25 height 7
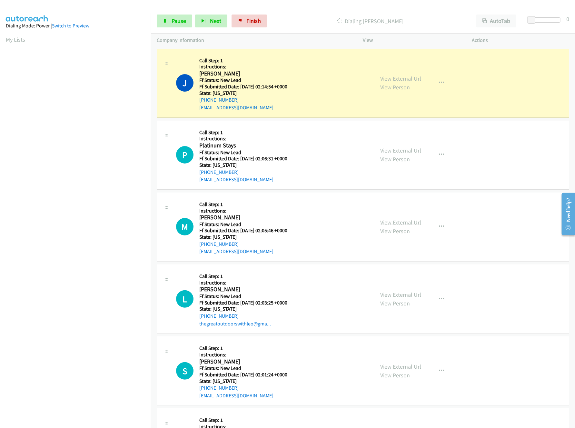
click at [395, 219] on link "View External Url" at bounding box center [400, 222] width 41 height 7
drag, startPoint x: 529, startPoint y: 19, endPoint x: 537, endPoint y: 19, distance: 7.7
click at [537, 19] on span at bounding box center [539, 20] width 8 height 8
click at [407, 293] on link "View External Url" at bounding box center [400, 294] width 41 height 7
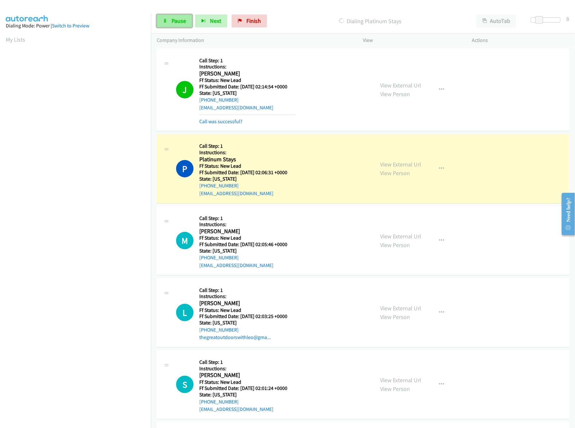
click at [181, 19] on span "Pause" at bounding box center [179, 20] width 15 height 7
